Goal: Task Accomplishment & Management: Use online tool/utility

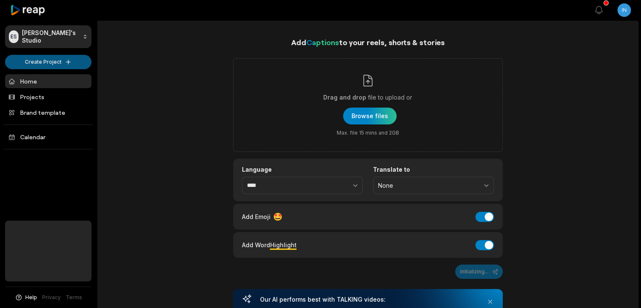
click at [54, 66] on html "ES [PERSON_NAME]'s Studio Create Project Home Projects Brand template Calendar …" at bounding box center [320, 154] width 641 height 308
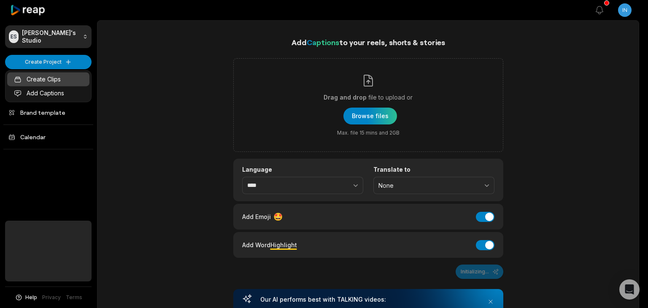
click at [67, 76] on link "Create Clips" at bounding box center [48, 79] width 82 height 14
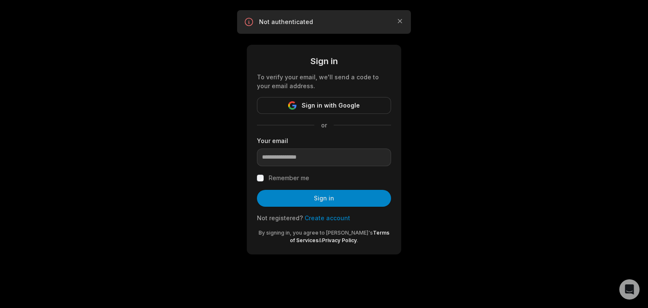
click at [318, 148] on div "Your email" at bounding box center [324, 151] width 134 height 30
click at [314, 161] on input "email" at bounding box center [324, 157] width 134 height 18
type input "**********"
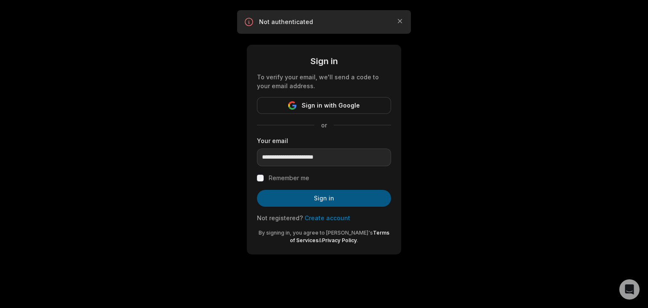
click at [329, 194] on button "Sign in" at bounding box center [324, 198] width 134 height 17
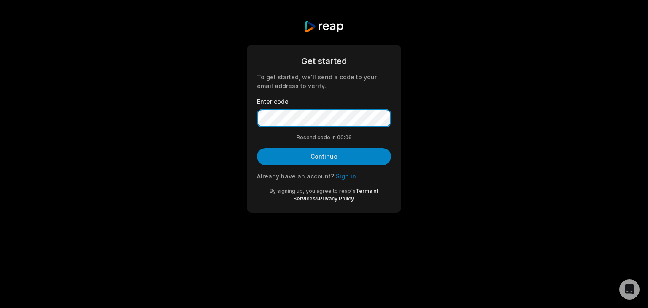
click at [257, 148] on button "Continue" at bounding box center [324, 156] width 134 height 17
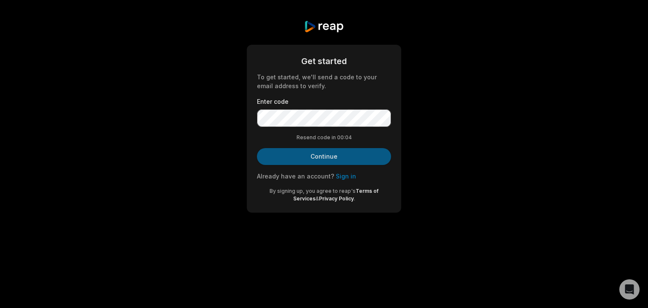
click at [361, 154] on button "Continue" at bounding box center [324, 156] width 134 height 17
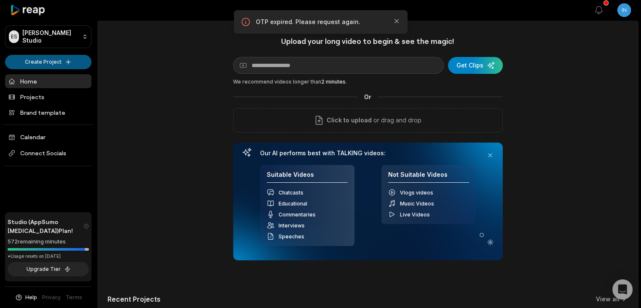
click at [83, 56] on html "ES [PERSON_NAME] Studio Create Project Home Projects Brand template Calendar Co…" at bounding box center [320, 154] width 641 height 308
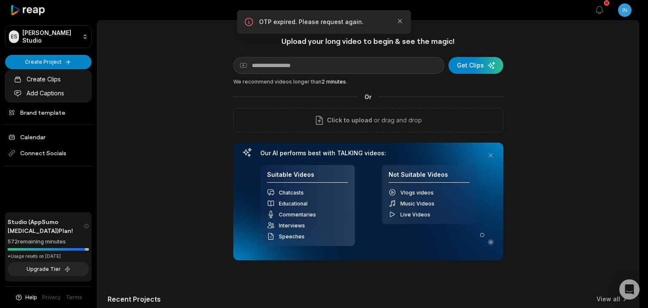
click at [273, 60] on html "ES [PERSON_NAME] Studio Create Project Home Projects Brand template Calendar Co…" at bounding box center [324, 154] width 648 height 308
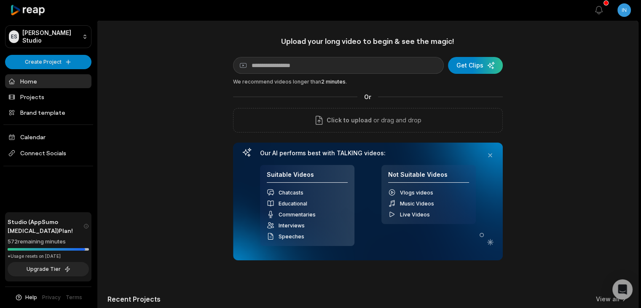
click at [351, 75] on div "Upload your long video to begin & see the magic! YouTube link Get Clips We reco…" at bounding box center [368, 148] width 270 height 224
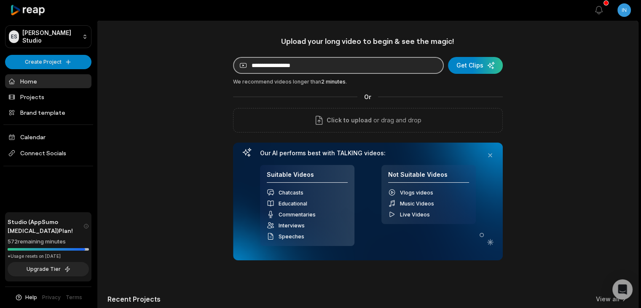
click at [357, 65] on input at bounding box center [338, 65] width 211 height 17
paste input "**********"
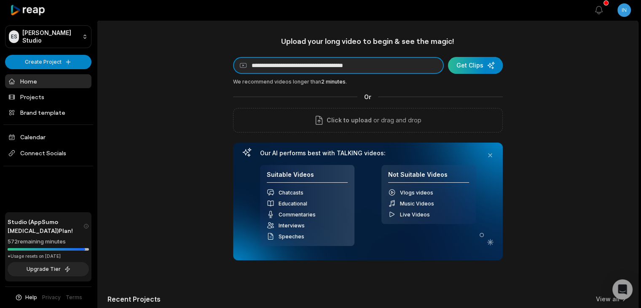
type input "**********"
click at [487, 61] on div "submit" at bounding box center [475, 65] width 55 height 17
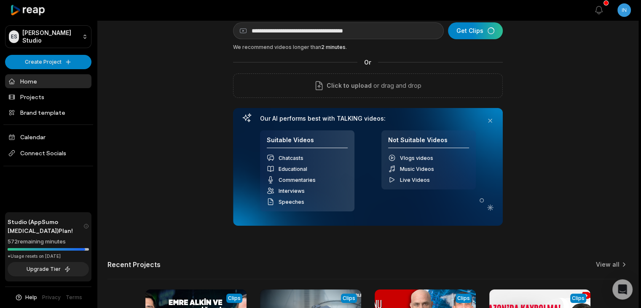
scroll to position [35, 0]
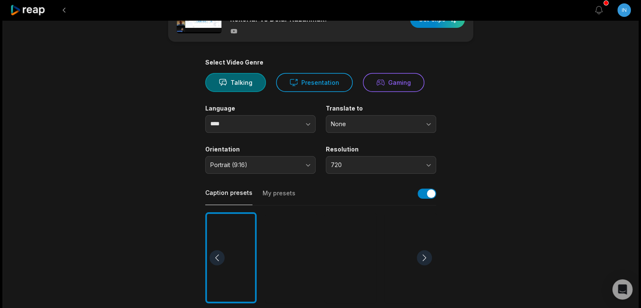
scroll to position [38, 0]
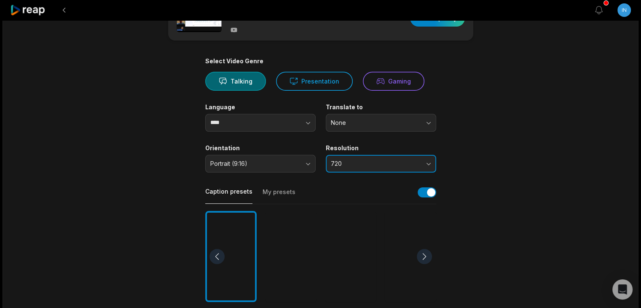
click at [366, 162] on span "720" at bounding box center [375, 164] width 89 height 8
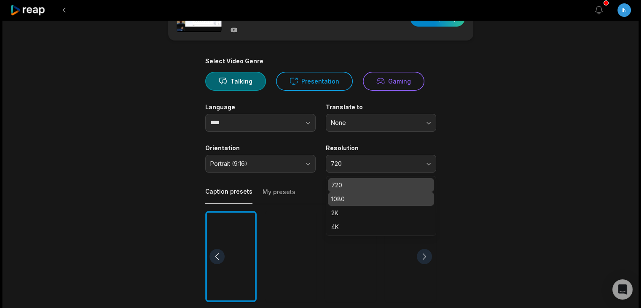
click at [370, 196] on p "1080" at bounding box center [381, 198] width 100 height 9
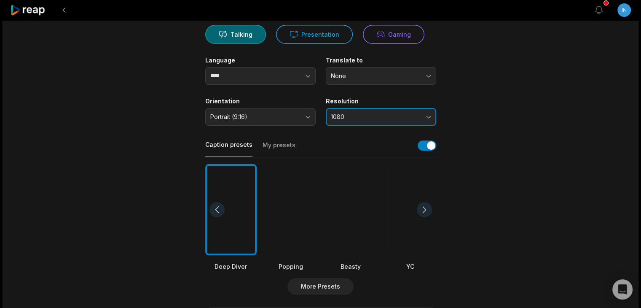
scroll to position [89, 0]
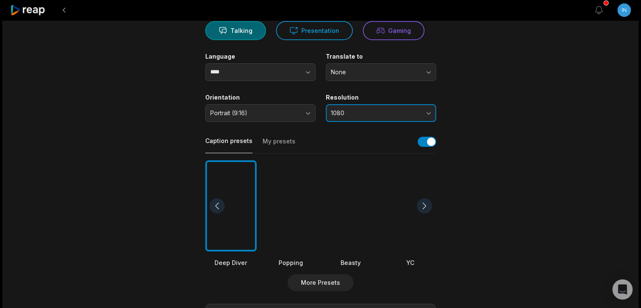
click at [344, 117] on button "1080" at bounding box center [381, 113] width 110 height 18
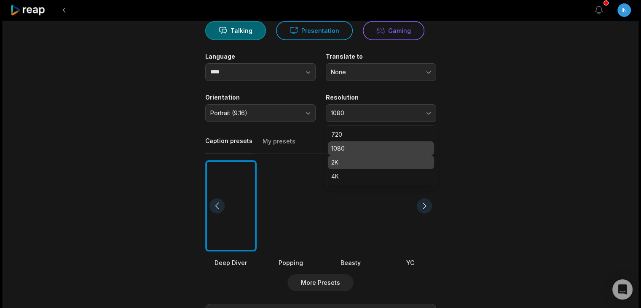
click at [362, 164] on p "2K" at bounding box center [381, 162] width 100 height 9
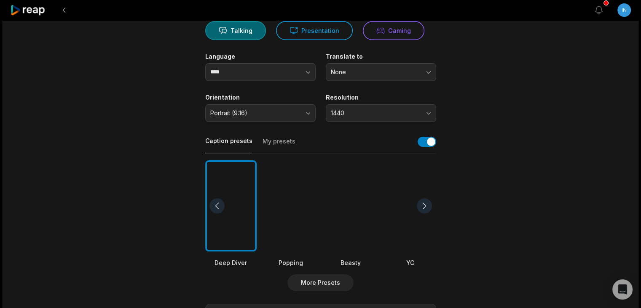
click at [486, 153] on main "01:41:15 Amazon Kredisiyle Başarı Hikayeleri | Rekorlar ve Dolar Kazanmak! Get …" at bounding box center [321, 203] width 408 height 517
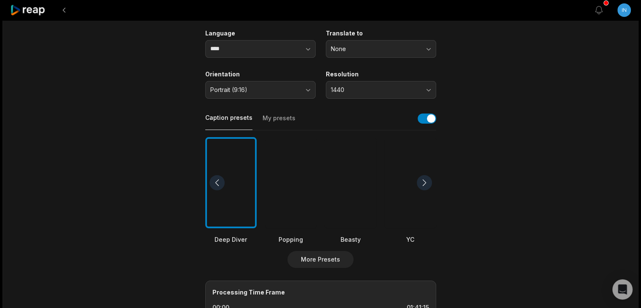
scroll to position [113, 0]
click at [435, 116] on button "button" at bounding box center [427, 118] width 19 height 10
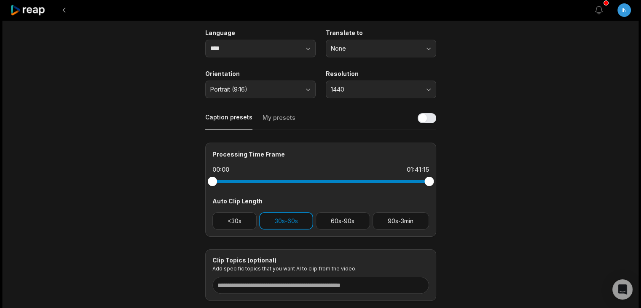
click at [332, 211] on div "Processing Time Frame 00:00 01:41:15 Auto Clip Length <30s 30s-60s 60s-90s 90s-…" at bounding box center [320, 190] width 231 height 94
click at [331, 219] on button "60s-90s" at bounding box center [343, 220] width 54 height 17
click at [295, 220] on button "30s-60s" at bounding box center [286, 220] width 54 height 17
click at [297, 219] on button "30s-60s" at bounding box center [286, 220] width 54 height 17
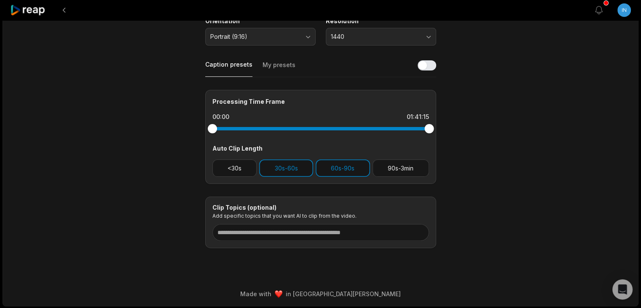
scroll to position [0, 0]
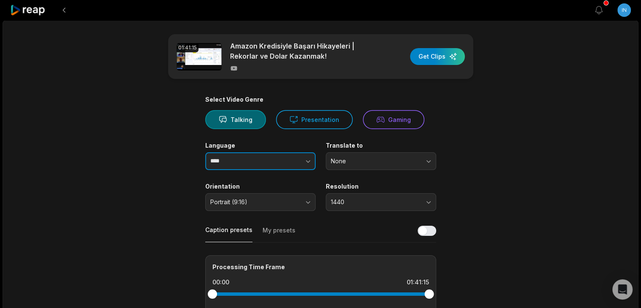
click at [274, 156] on button "button" at bounding box center [291, 161] width 48 height 18
type input "*******"
click at [444, 55] on div "button" at bounding box center [437, 56] width 55 height 17
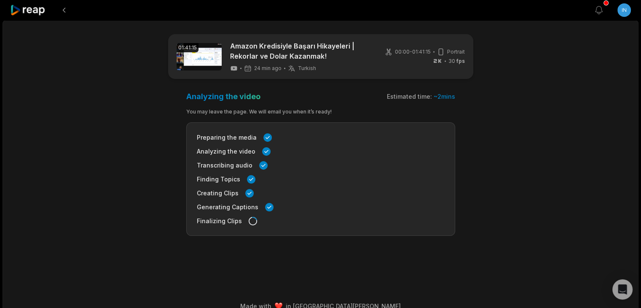
scroll to position [13, 0]
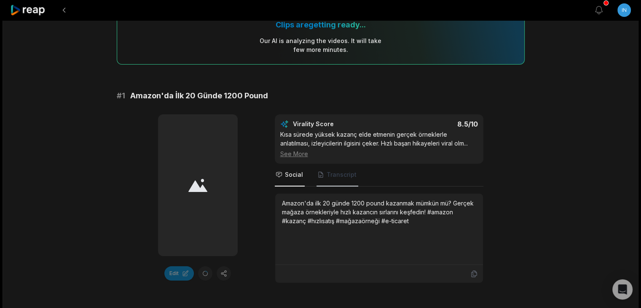
click at [327, 181] on span "Transcript" at bounding box center [338, 175] width 42 height 23
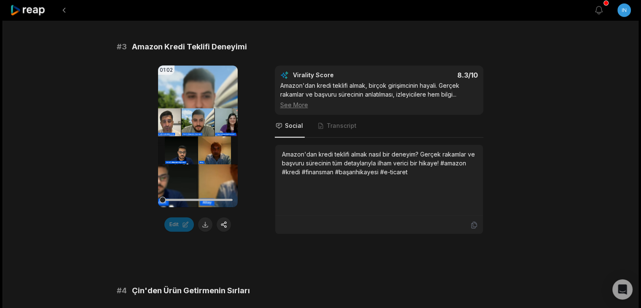
scroll to position [622, 0]
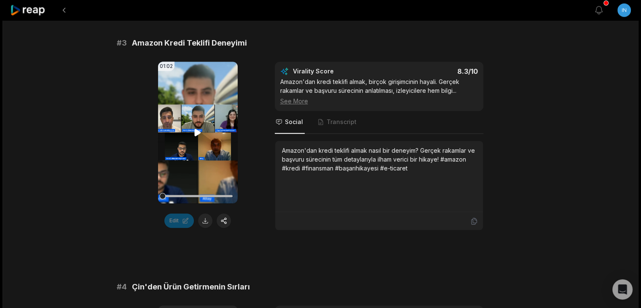
click at [194, 105] on video "Your browser does not support mp4 format." at bounding box center [198, 133] width 80 height 142
click at [205, 129] on video "Your browser does not support mp4 format." at bounding box center [198, 133] width 80 height 142
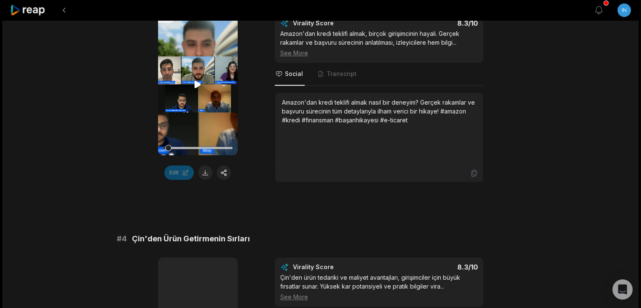
scroll to position [669, 0]
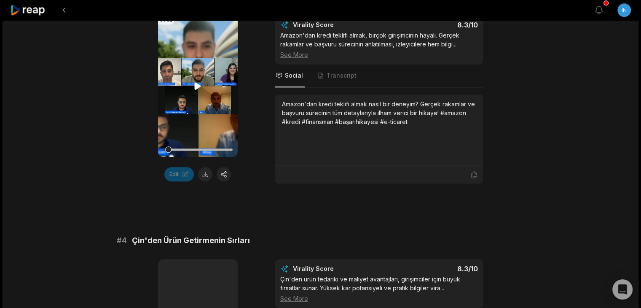
click at [189, 97] on video "Your browser does not support mp4 format." at bounding box center [198, 86] width 80 height 142
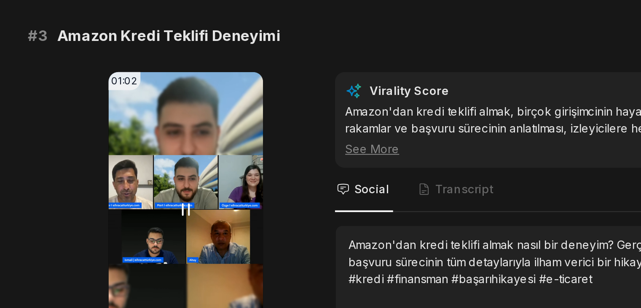
scroll to position [590, 0]
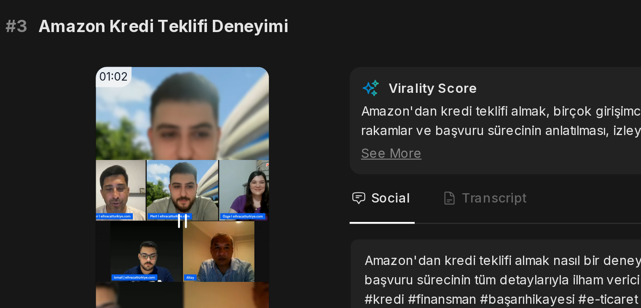
click at [213, 154] on video "Your browser does not support mp4 format." at bounding box center [198, 165] width 80 height 142
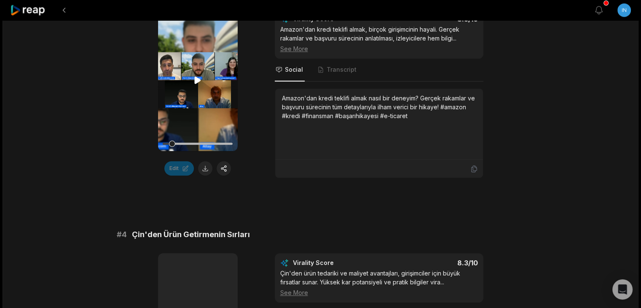
scroll to position [617, 0]
